Goal: Use online tool/utility: Utilize a website feature to perform a specific function

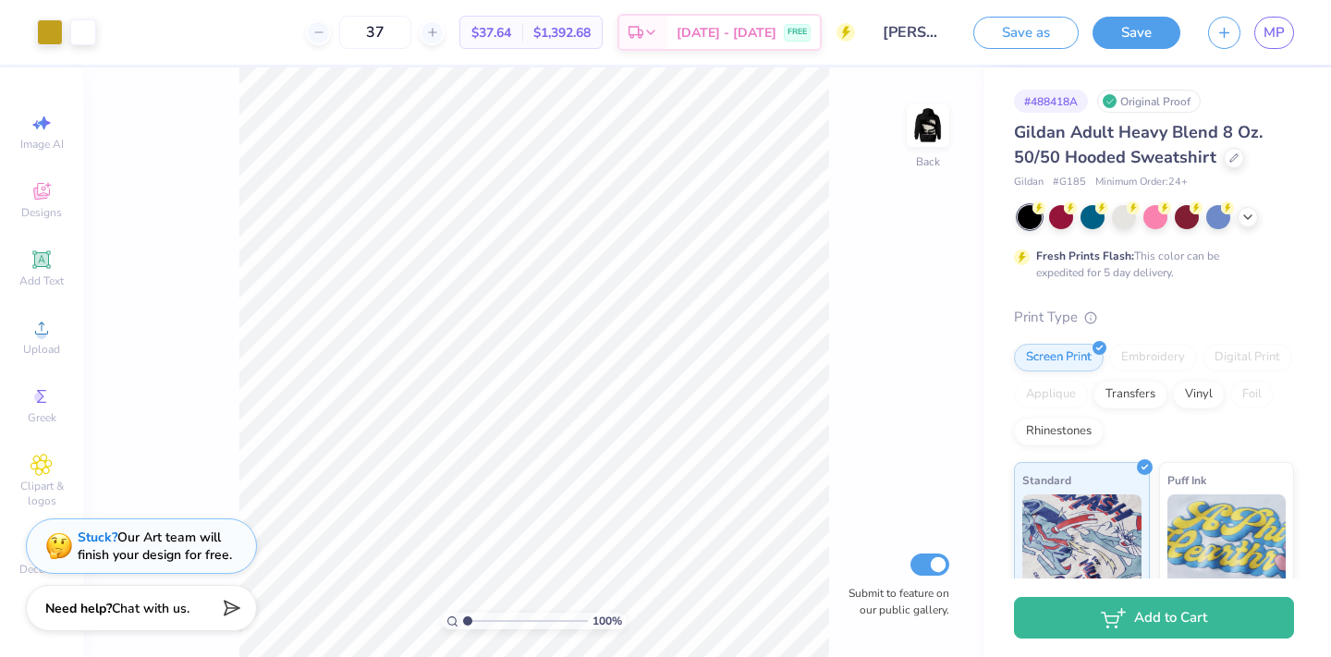
scroll to position [10, 0]
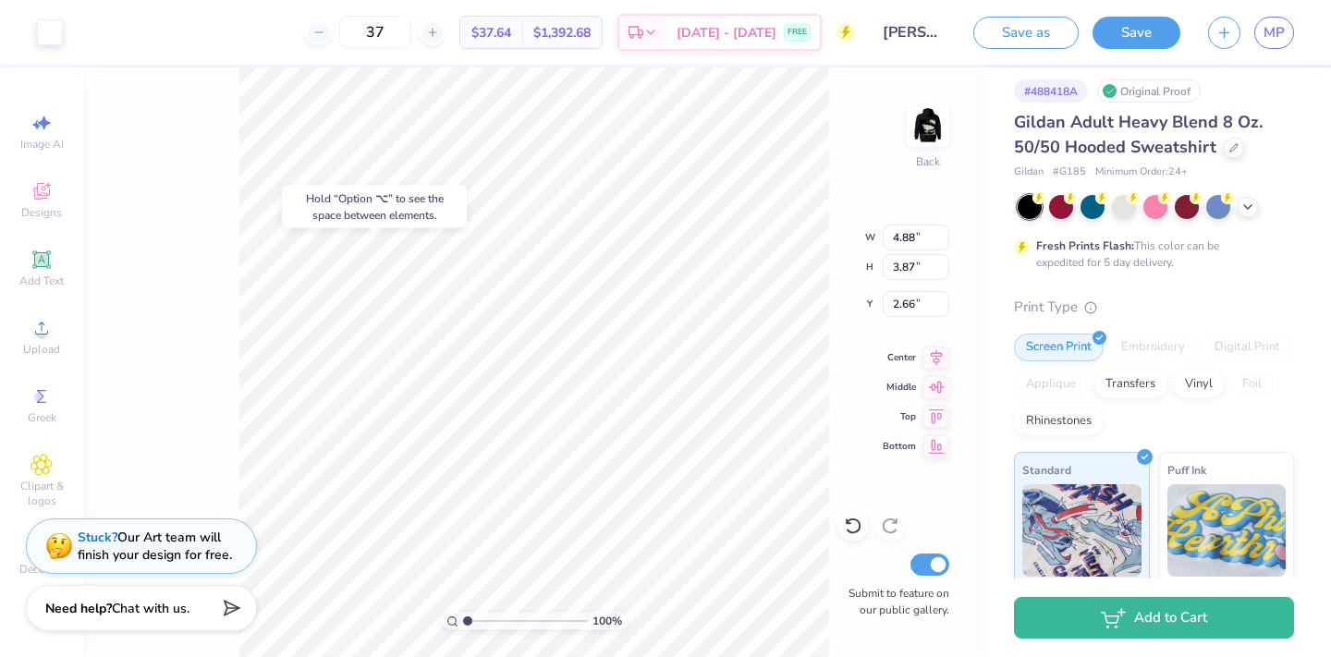
type input "2.66"
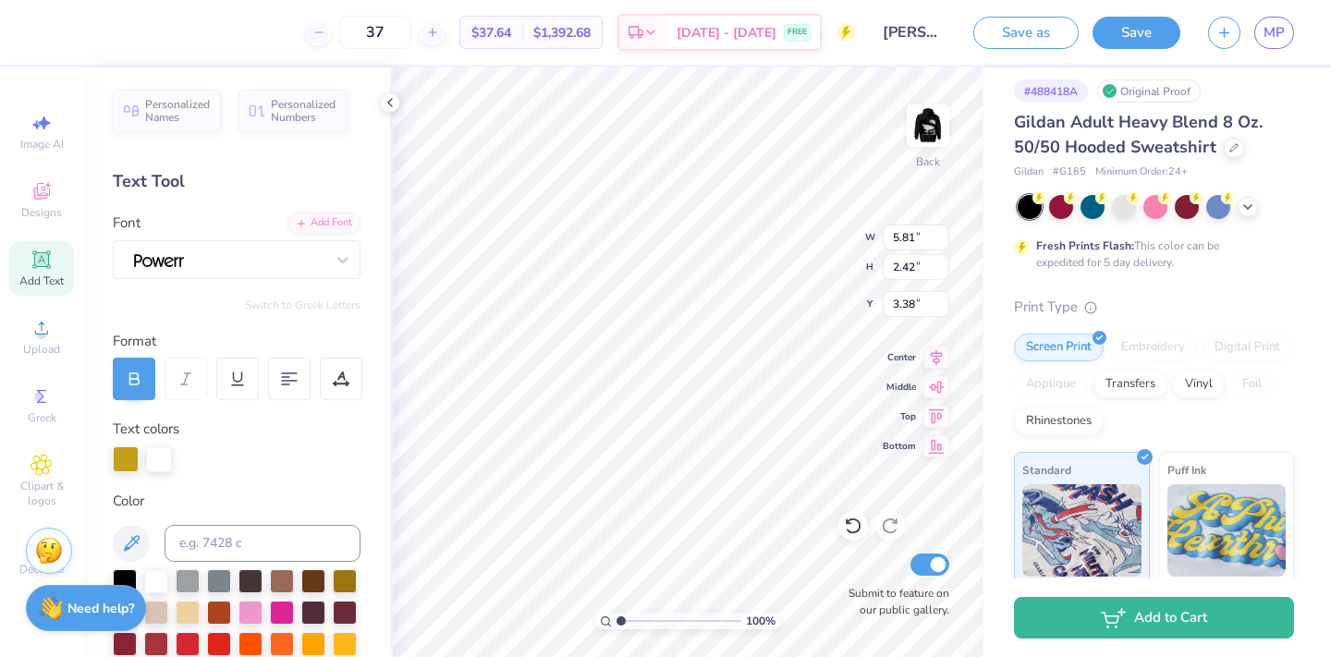
type input "4.88"
type input "3.87"
type input "2.66"
type input "2.36"
type input "2.37"
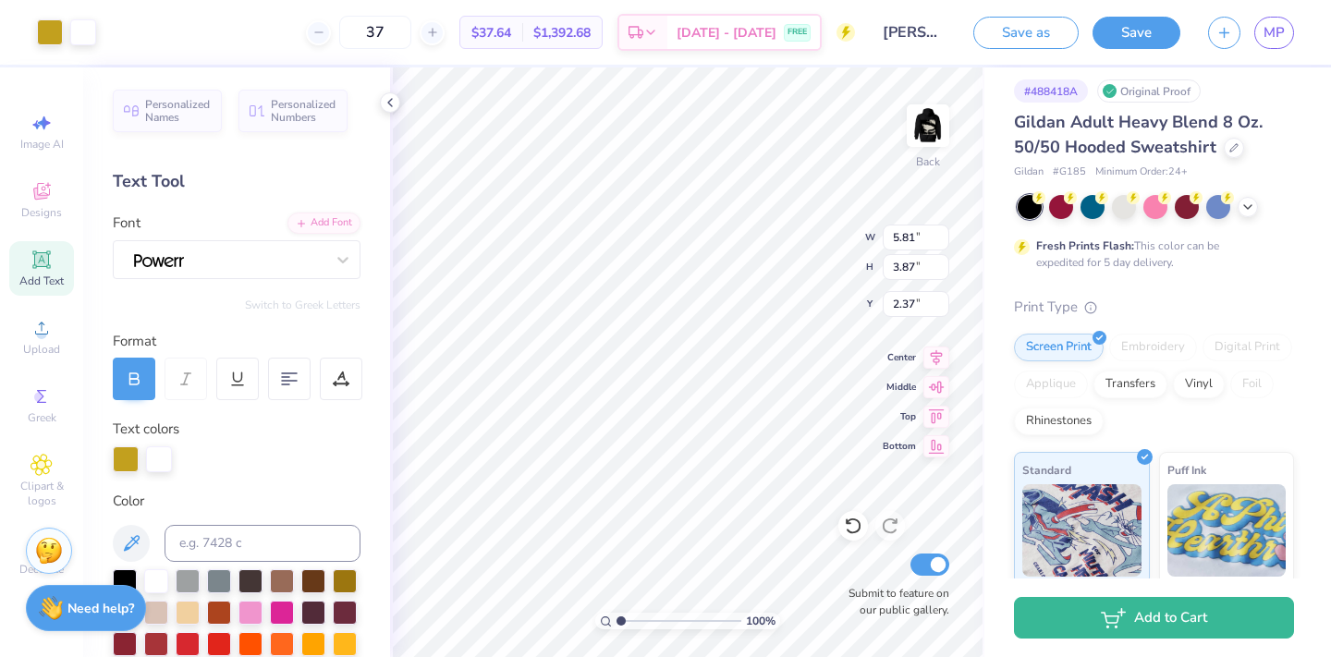
type input "4.71"
type input "3.14"
type input "2.37"
type input "2.38"
type textarea "x"
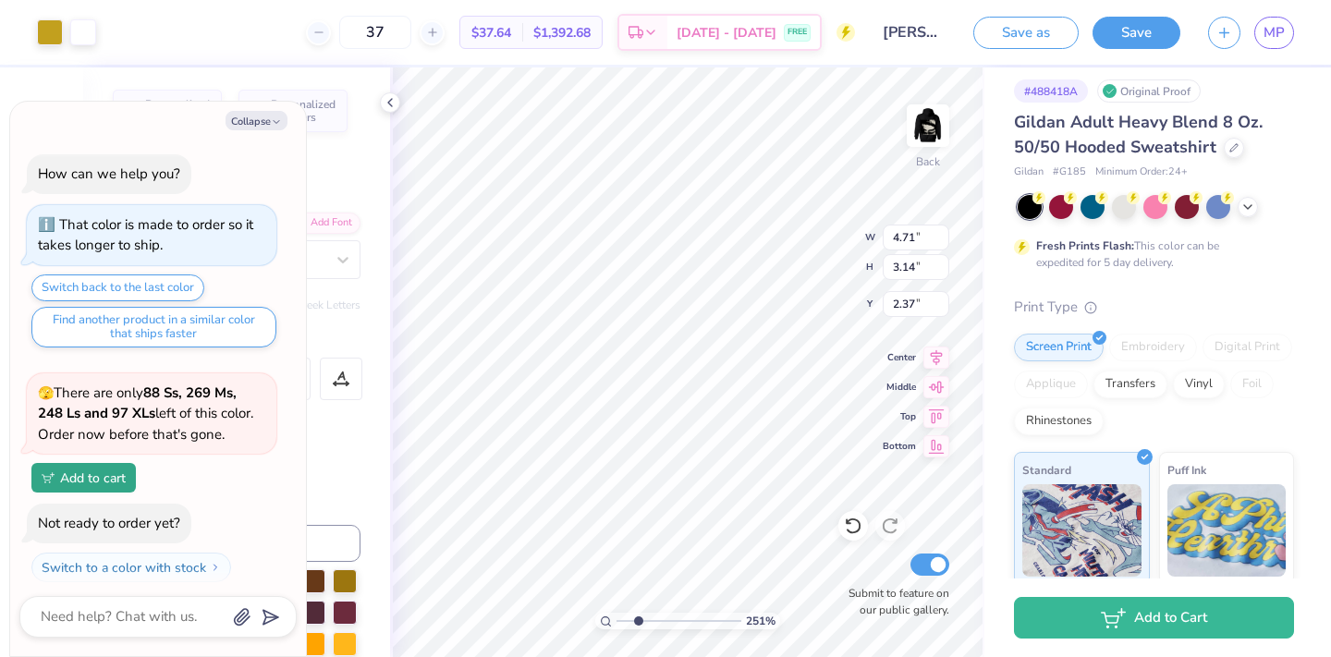
type input "2.51"
type textarea "x"
type input "2.84"
type textarea "x"
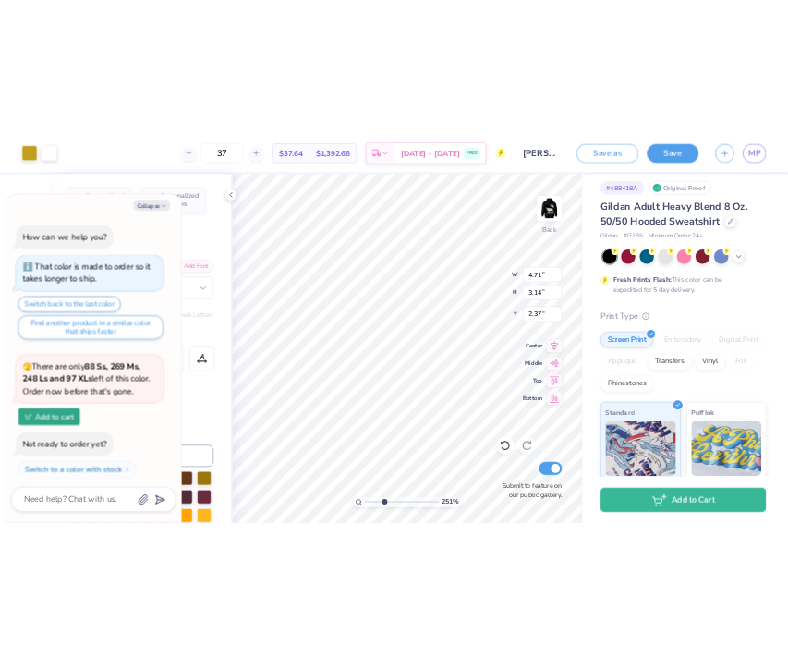
scroll to position [1899, 0]
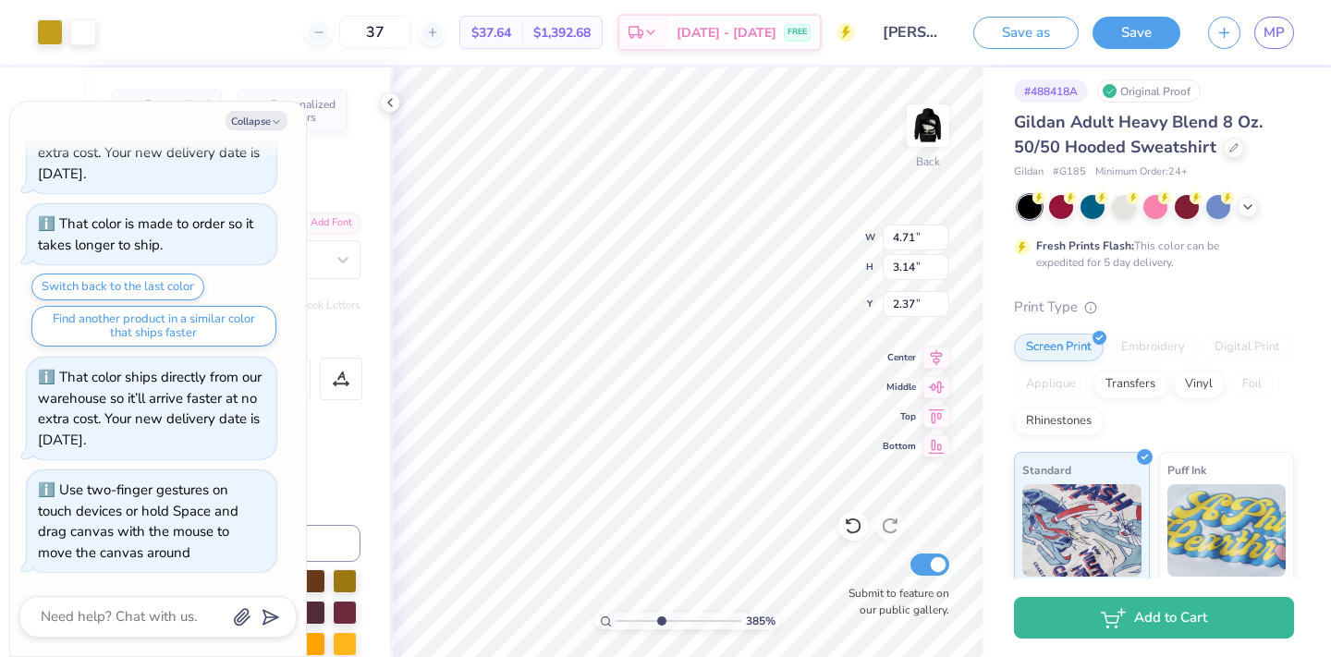
drag, startPoint x: 617, startPoint y: 622, endPoint x: 660, endPoint y: 617, distance: 42.8
click at [660, 617] on input "range" at bounding box center [678, 621] width 125 height 17
drag, startPoint x: 660, startPoint y: 622, endPoint x: 624, endPoint y: 617, distance: 36.3
type input "1.29"
click at [624, 617] on input "range" at bounding box center [678, 621] width 125 height 17
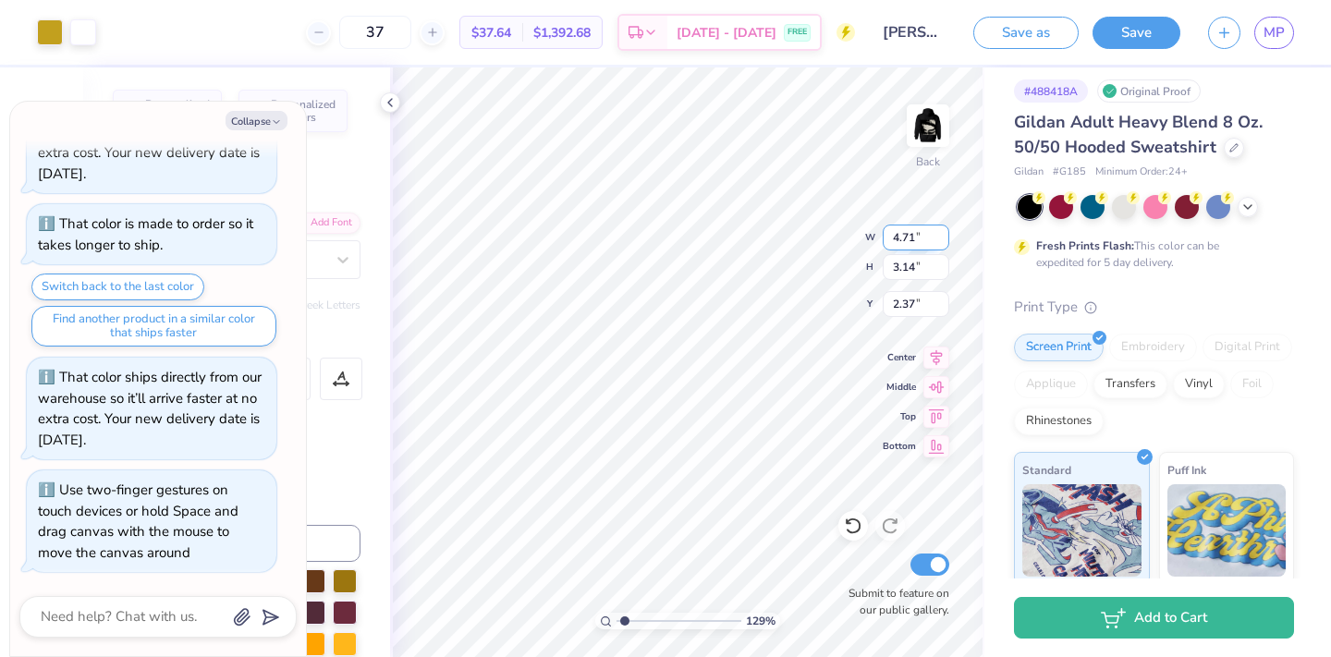
type textarea "x"
drag, startPoint x: 625, startPoint y: 623, endPoint x: 615, endPoint y: 616, distance: 12.1
type input "1"
click at [616, 617] on input "range" at bounding box center [678, 621] width 125 height 17
type textarea "x"
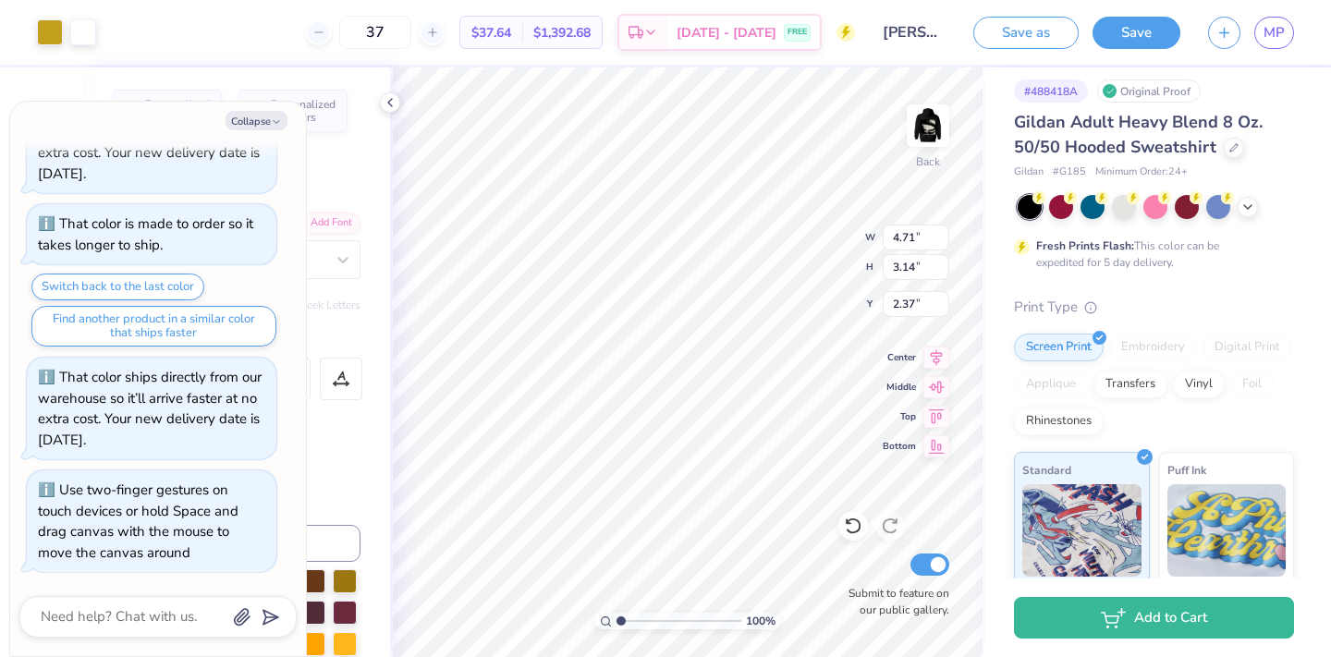
type input "2.36"
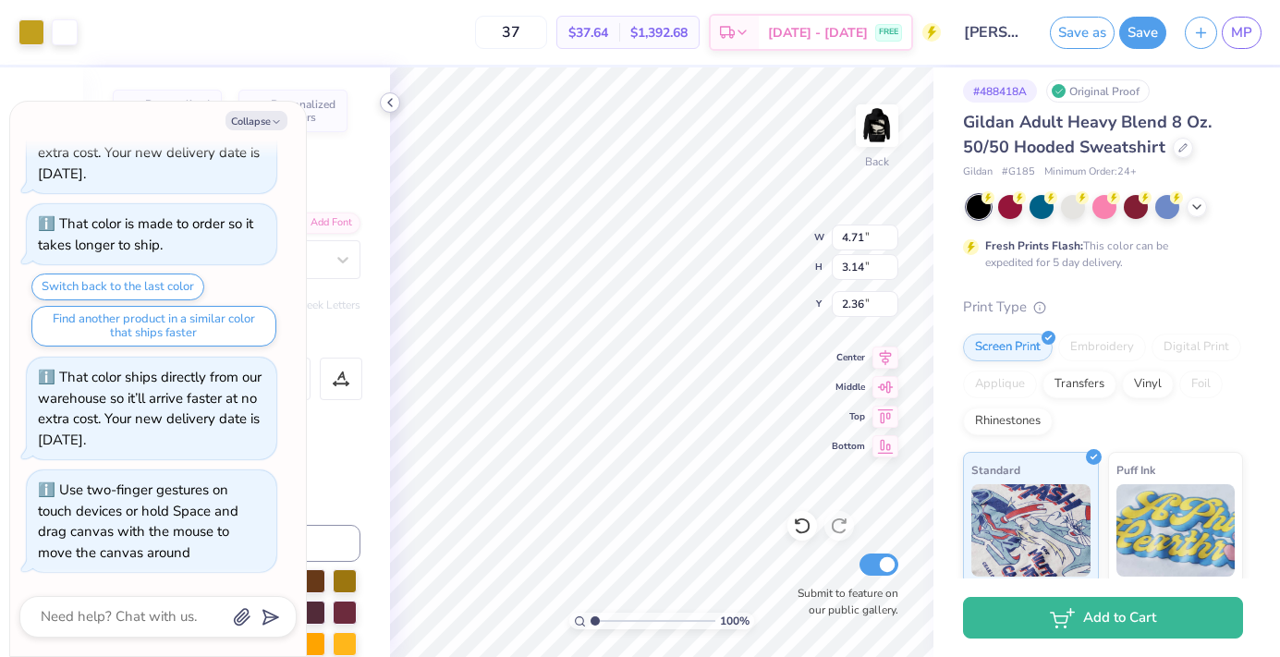
click at [388, 102] on polyline at bounding box center [390, 102] width 4 height 7
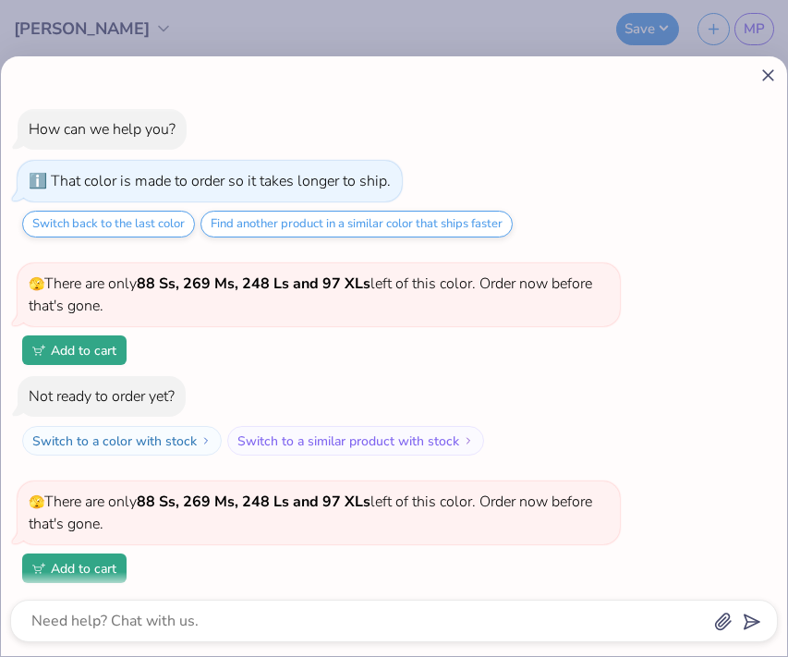
scroll to position [1145, 0]
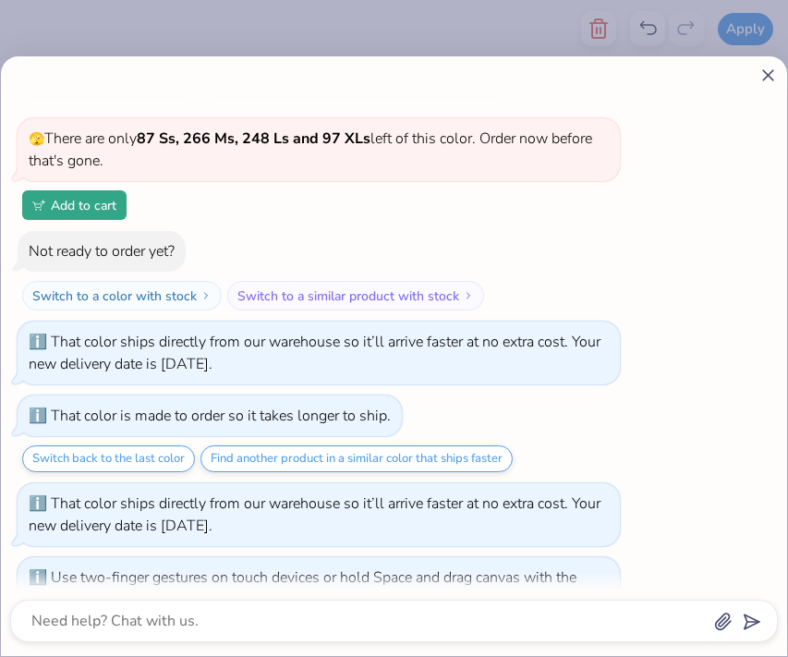
click at [771, 73] on line at bounding box center [768, 75] width 10 height 10
type textarea "x"
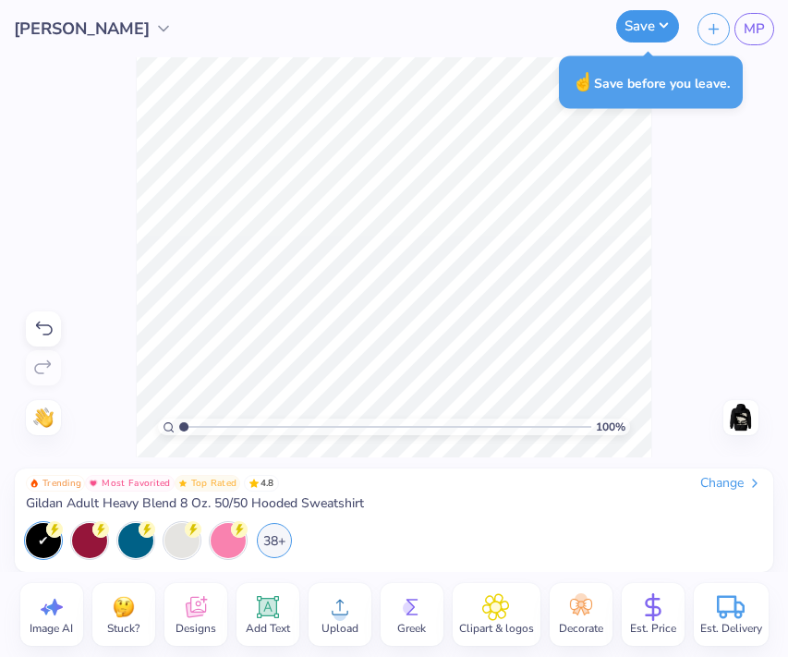
click at [654, 33] on button "Save" at bounding box center [647, 26] width 63 height 32
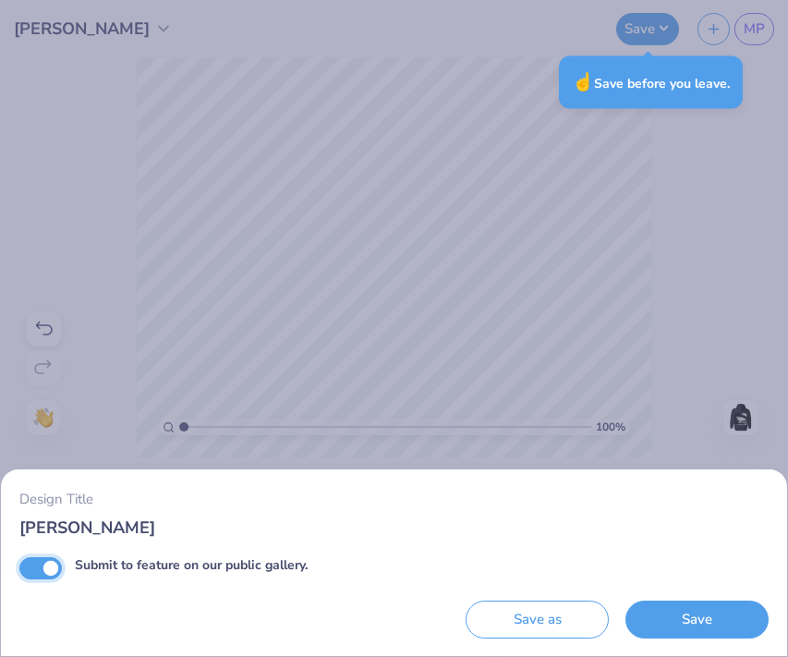
click at [25, 570] on input "Submit to feature on our public gallery." at bounding box center [40, 568] width 43 height 22
checkbox input "false"
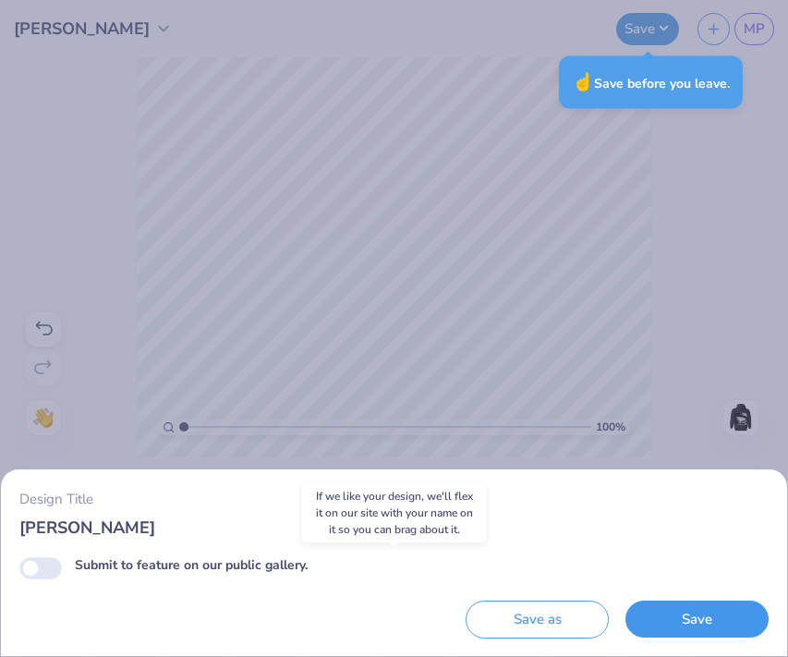
click at [665, 618] on button "Save" at bounding box center [697, 620] width 143 height 38
